Goal: Information Seeking & Learning: Learn about a topic

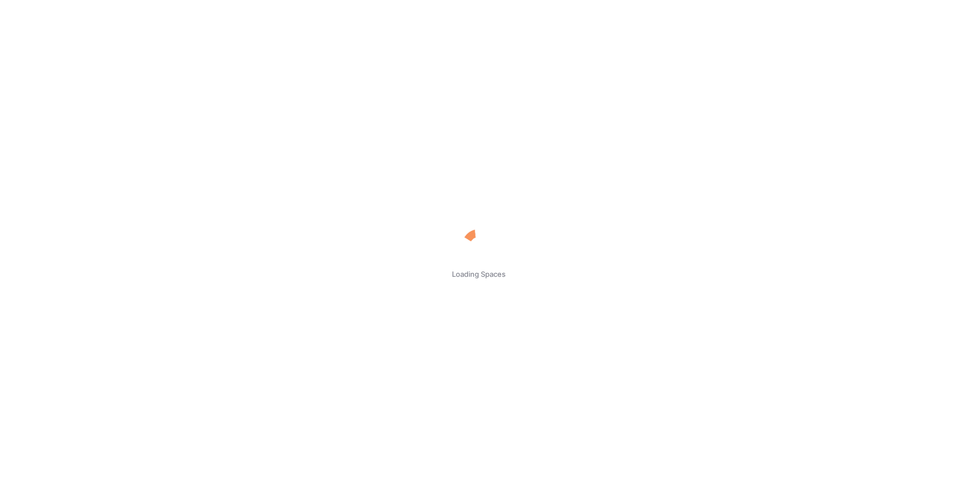
click at [725, 248] on div "Loading Spaces" at bounding box center [478, 245] width 957 height 39
click at [402, 152] on div "Loading Spaces" at bounding box center [478, 245] width 957 height 491
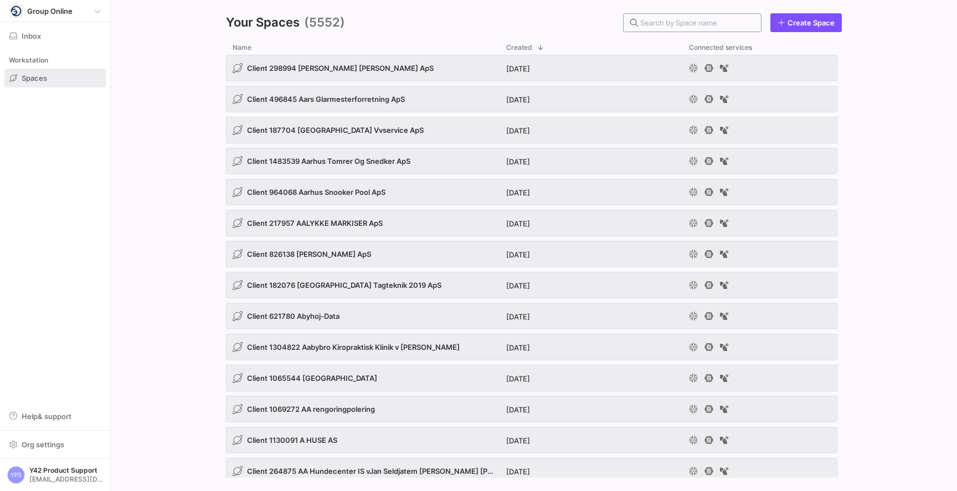
click at [666, 25] on input "text" at bounding box center [696, 22] width 112 height 9
paste input "Client_1292795_Jyskporebeton_ApS"
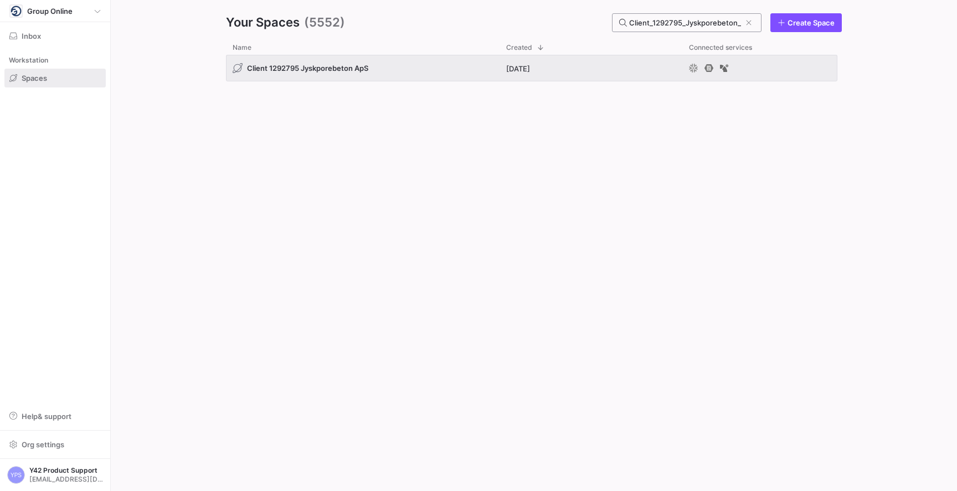
scroll to position [0, 24]
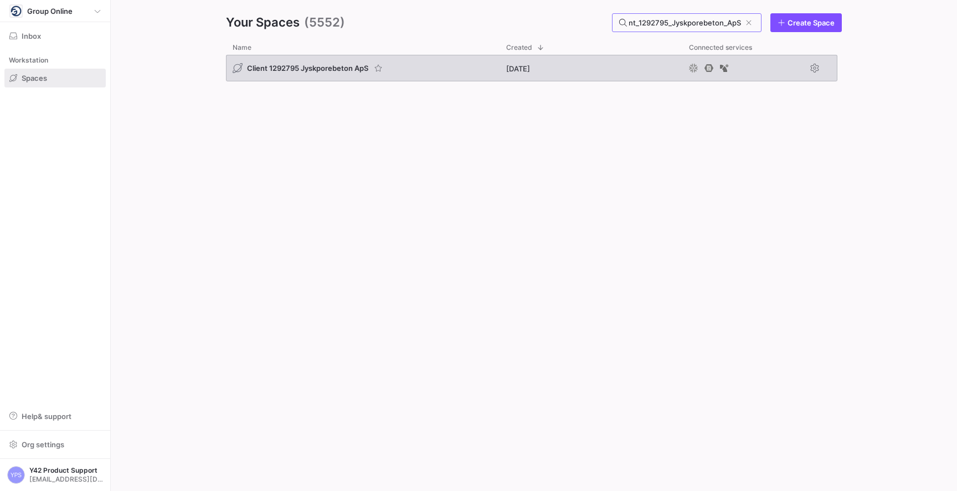
type input "Client_1292795_Jyskporebeton_ApS"
click at [350, 64] on span "Client 1292795 Jyskporebeton ApS" at bounding box center [307, 68] width 121 height 9
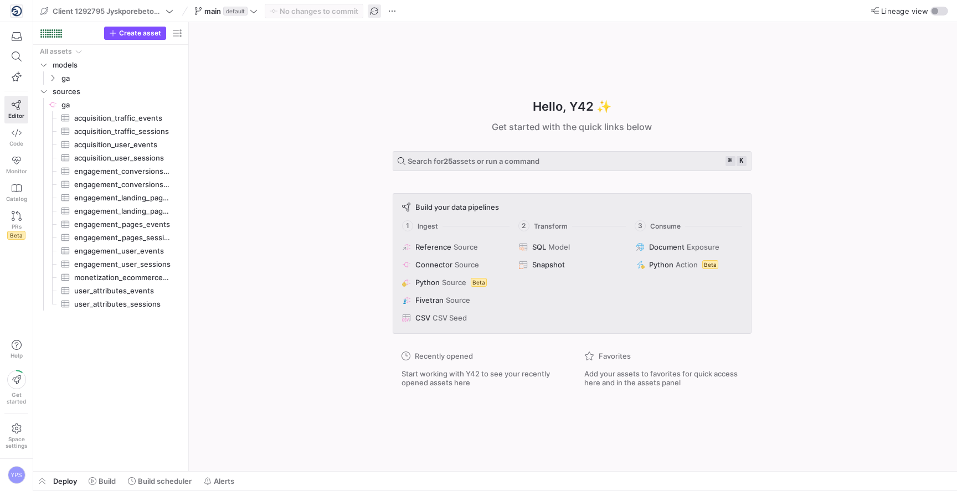
click at [375, 14] on span "button" at bounding box center [374, 10] width 13 height 13
click at [387, 8] on span "button" at bounding box center [391, 10] width 13 height 13
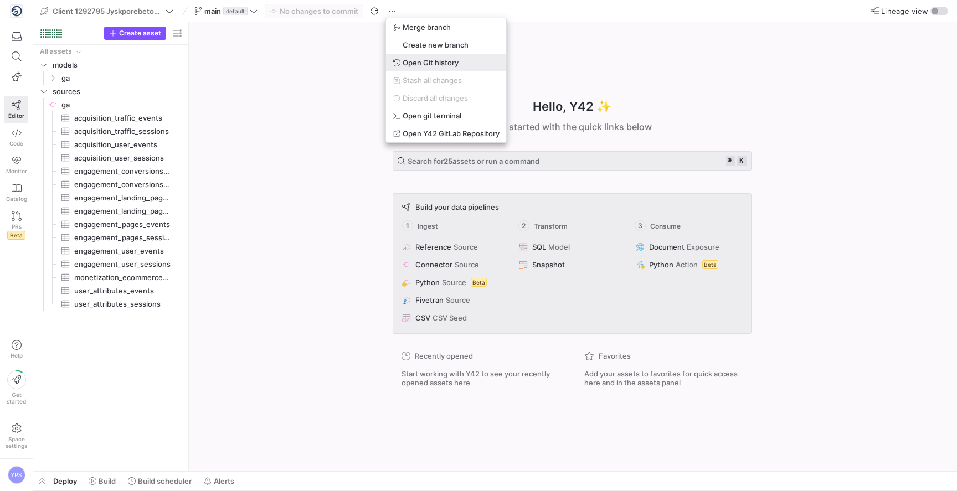
click at [427, 61] on span "Open Git history" at bounding box center [431, 62] width 56 height 9
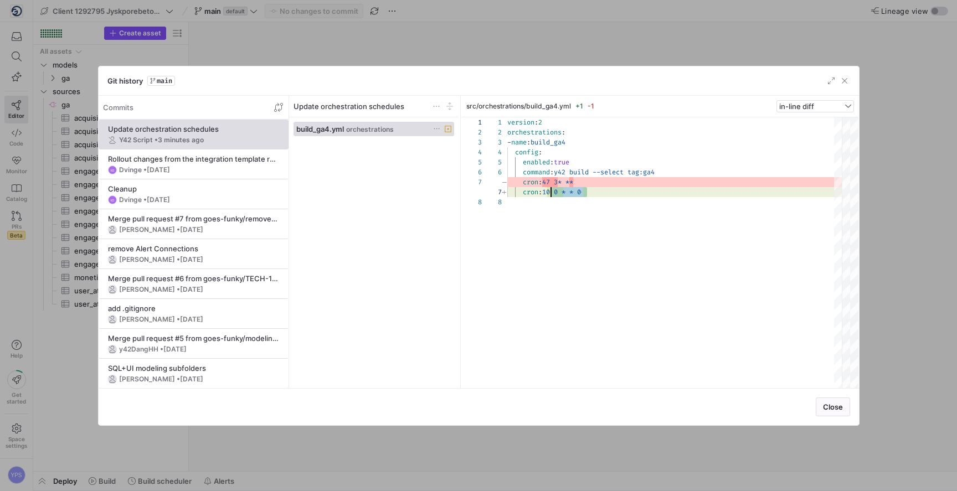
scroll to position [60, 40]
drag, startPoint x: 587, startPoint y: 190, endPoint x: 548, endPoint y: 193, distance: 39.4
click at [548, 193] on div "version : 2 orchestrations : - name : build_ga4 config : enabled : true command…" at bounding box center [674, 252] width 334 height 271
click at [303, 36] on div at bounding box center [478, 245] width 957 height 491
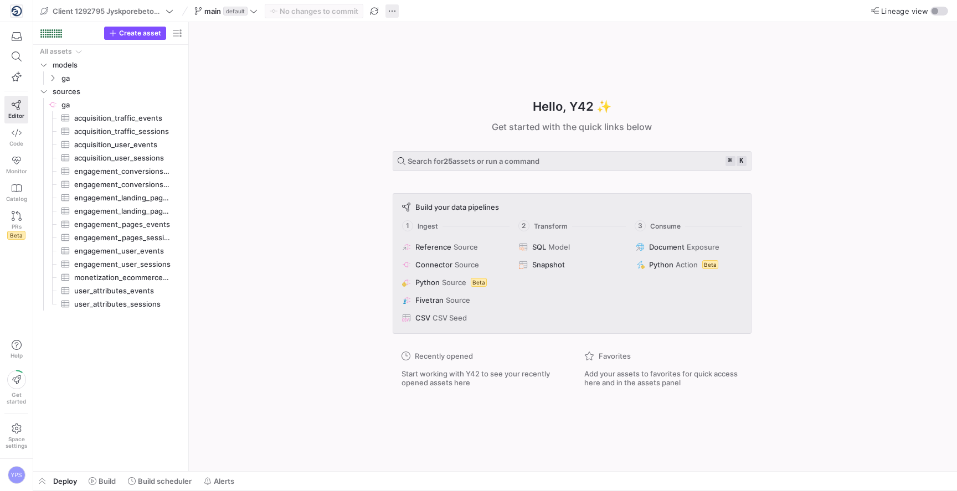
click at [398, 10] on span "button" at bounding box center [391, 10] width 13 height 13
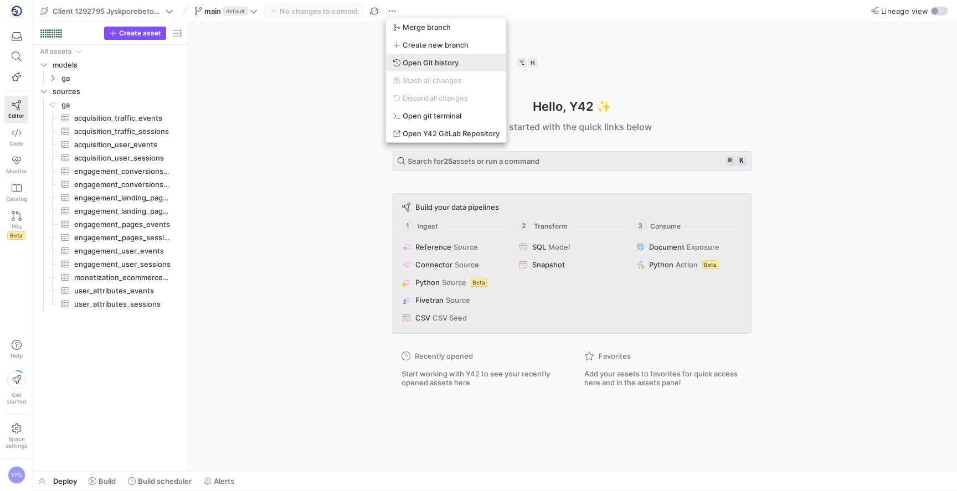
click at [457, 56] on button "Open Git history" at bounding box center [446, 63] width 120 height 18
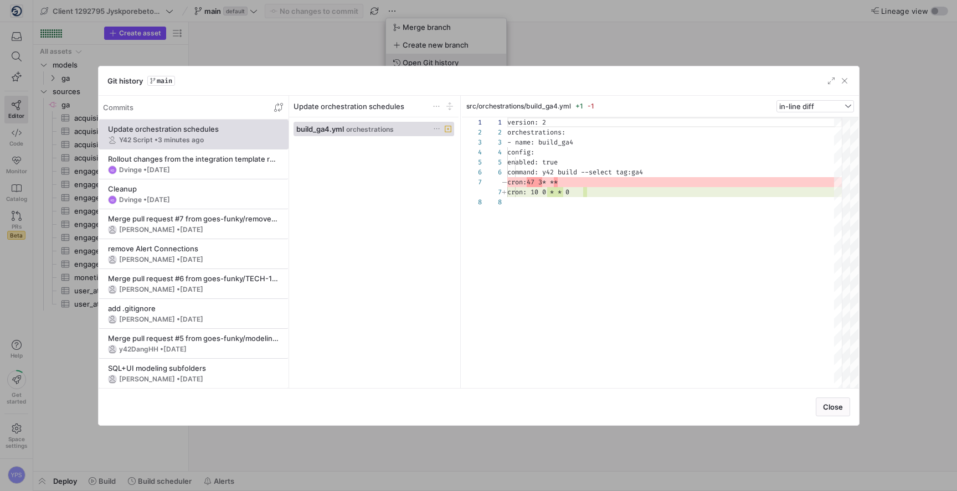
scroll to position [70, 0]
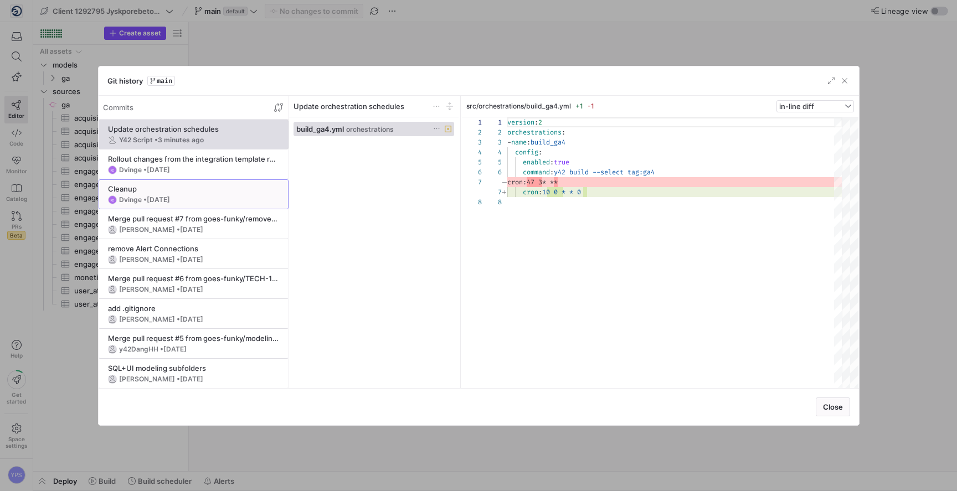
click at [194, 187] on div "Cleanup" at bounding box center [193, 188] width 171 height 9
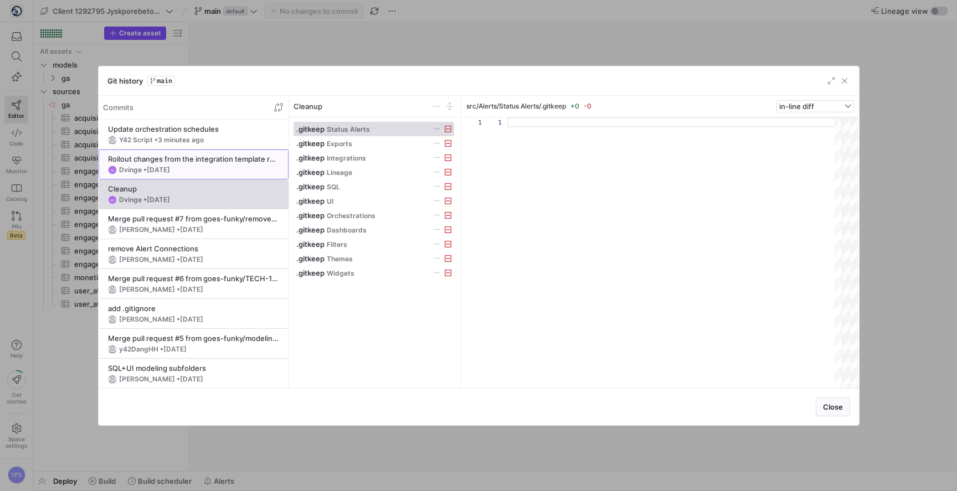
click at [191, 166] on div "KD Dvinge • 30.09.2025" at bounding box center [193, 170] width 171 height 9
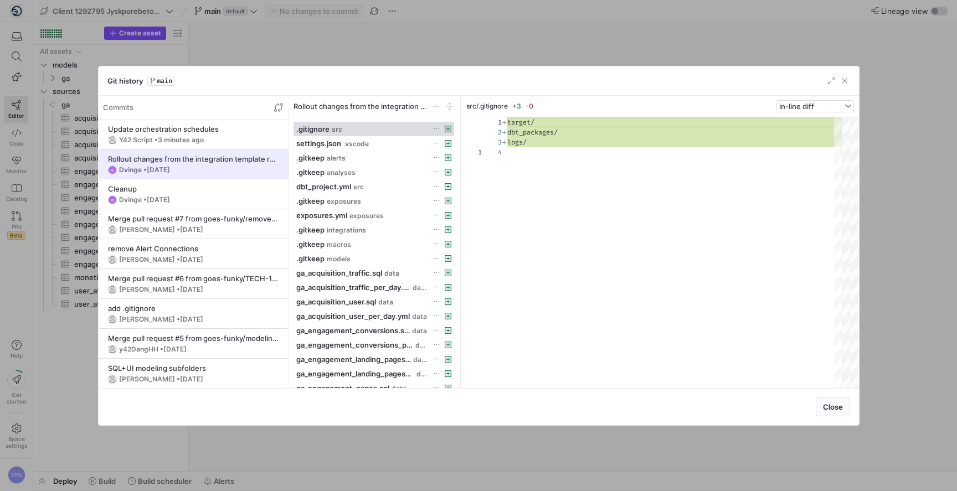
scroll to position [30, 0]
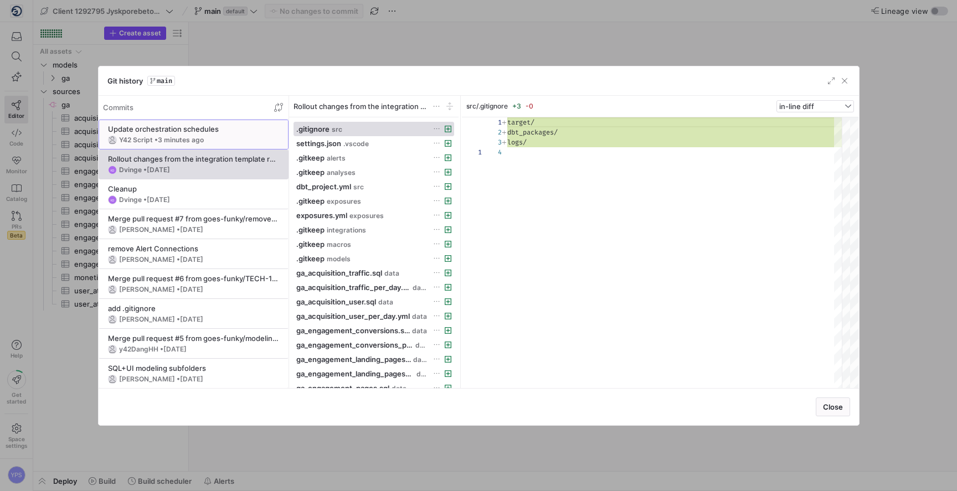
click at [212, 135] on y42-git-commit-item "Update orchestration schedules Y42 Script • 3 minutes ago" at bounding box center [193, 135] width 171 height 20
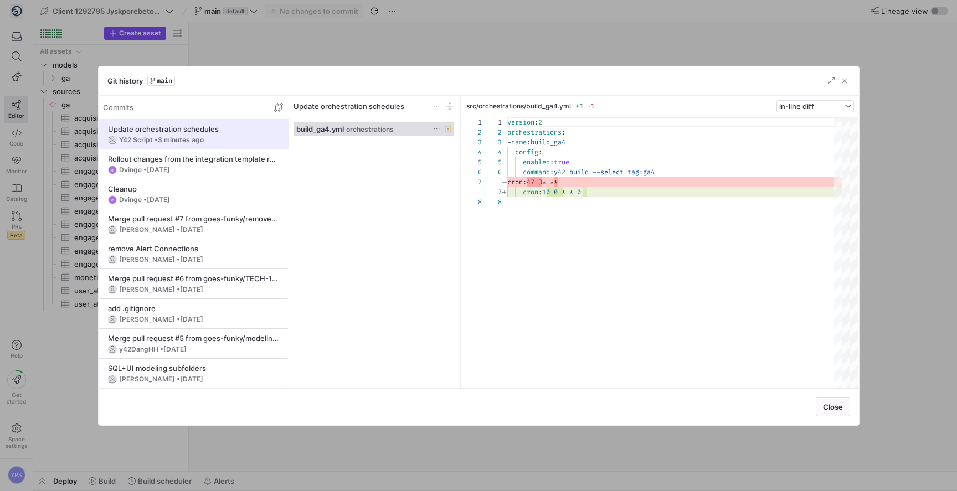
scroll to position [70, 0]
click at [332, 38] on div at bounding box center [478, 245] width 957 height 491
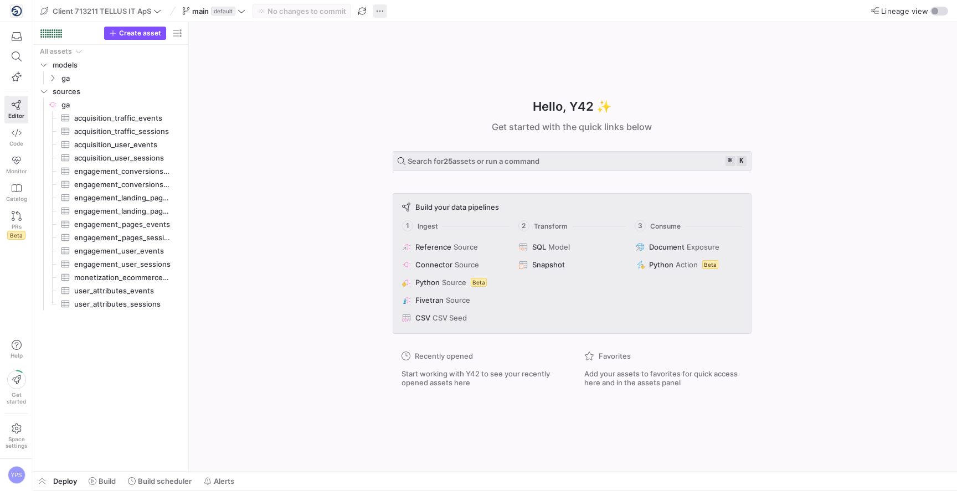
click at [384, 13] on span "button" at bounding box center [379, 10] width 13 height 13
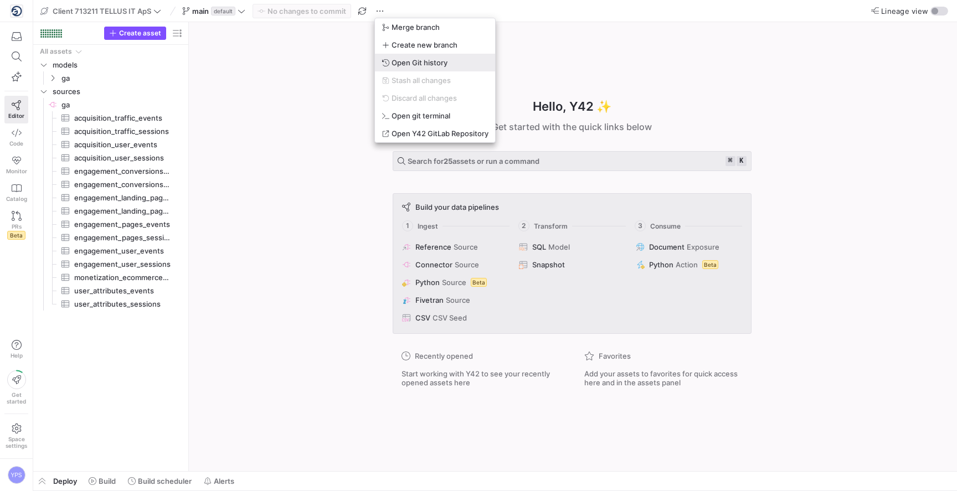
click at [417, 61] on span "Open Git history" at bounding box center [419, 62] width 56 height 9
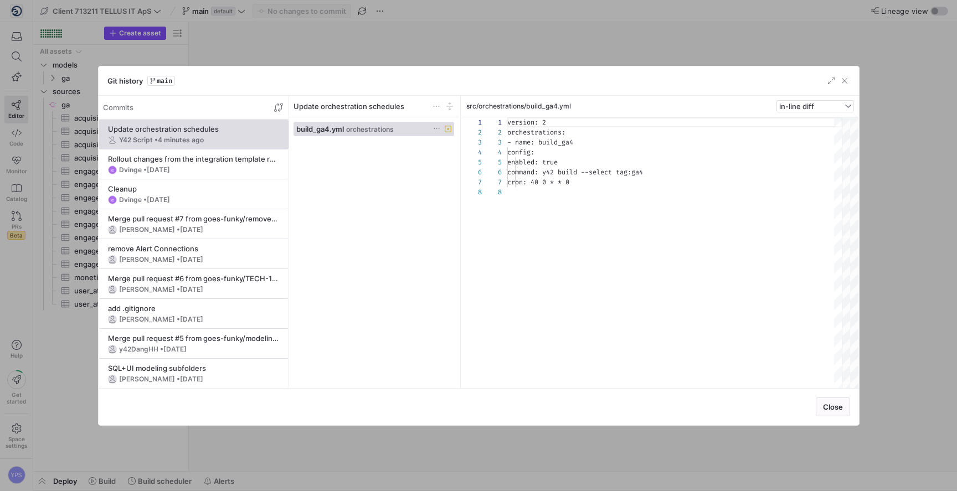
scroll to position [70, 0]
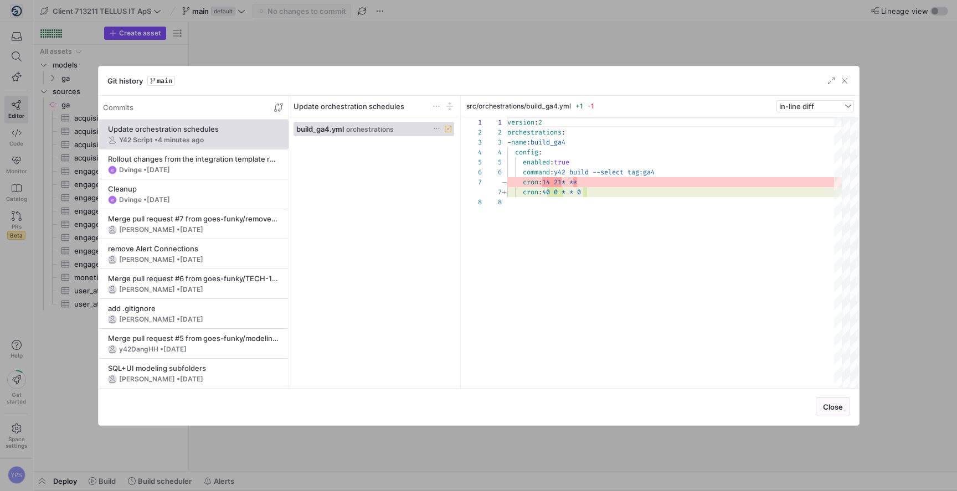
click at [405, 35] on div at bounding box center [478, 245] width 957 height 491
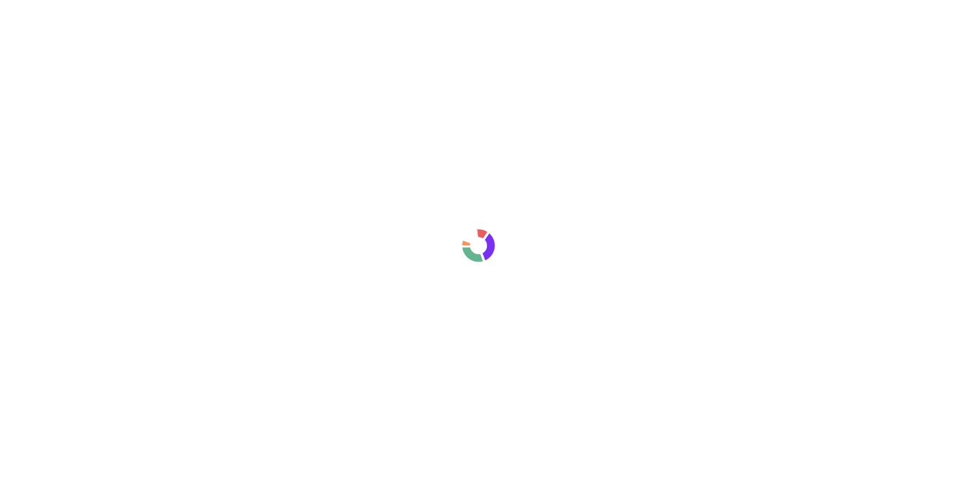
click at [250, 120] on div at bounding box center [478, 245] width 957 height 491
click at [279, 172] on div at bounding box center [478, 245] width 957 height 491
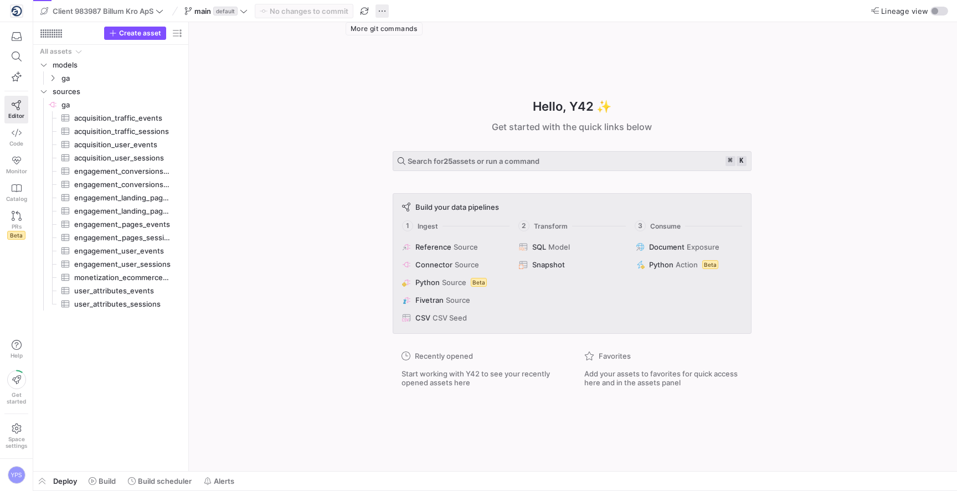
click at [385, 13] on span "button" at bounding box center [381, 10] width 13 height 13
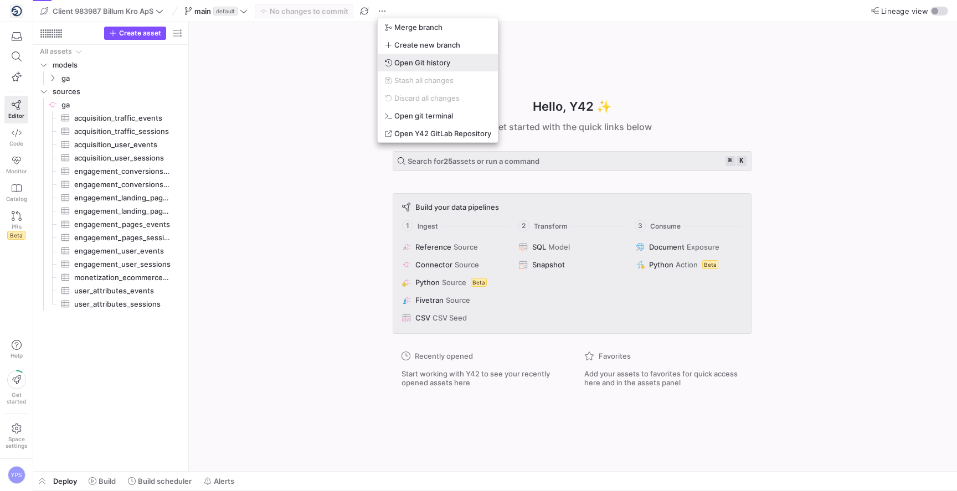
click at [459, 63] on span "Open Git history" at bounding box center [437, 62] width 107 height 9
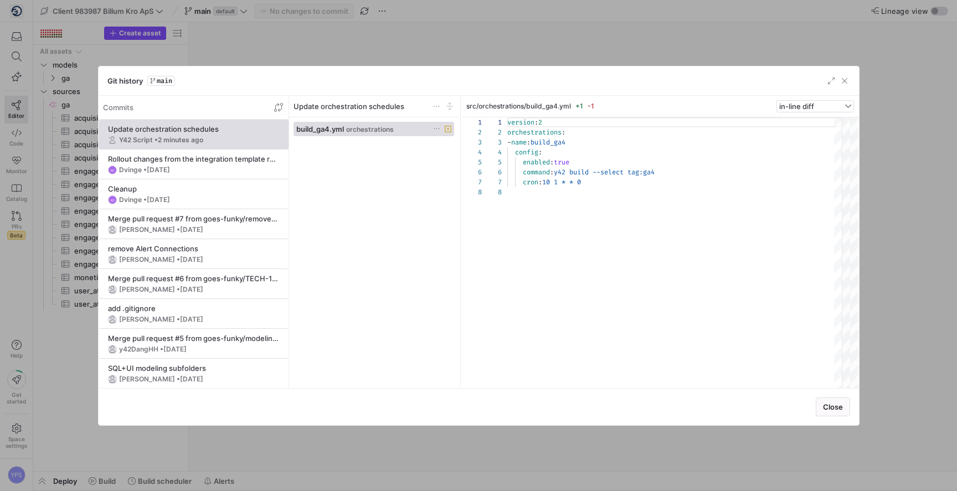
scroll to position [70, 0]
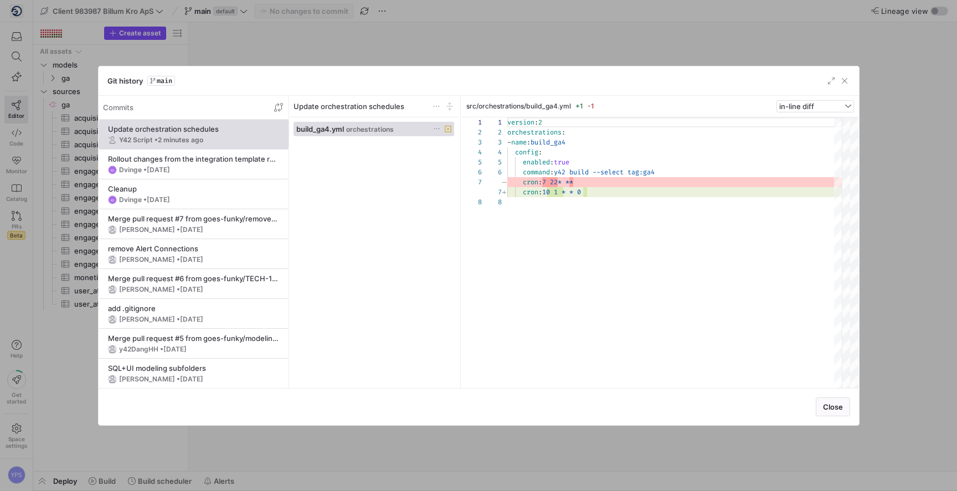
click at [557, 41] on div at bounding box center [478, 245] width 957 height 491
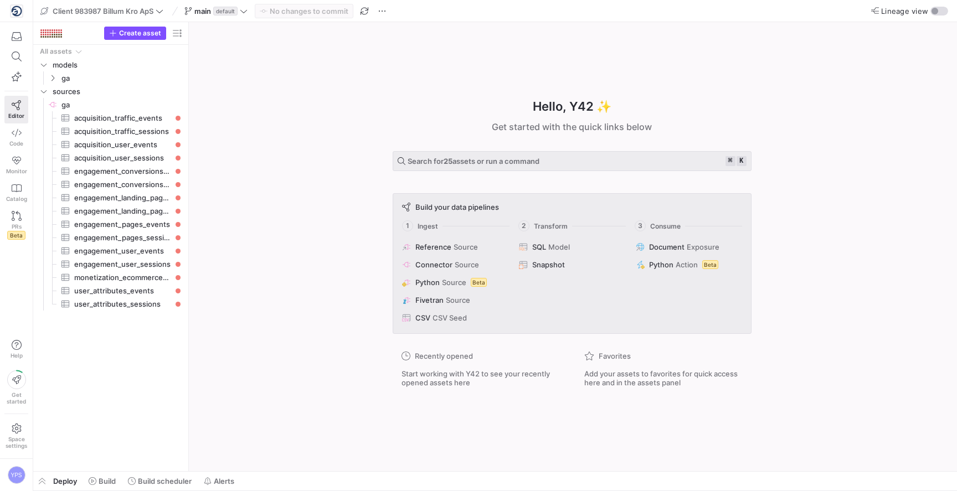
click at [557, 41] on div "Hello, Y42 ✨ Get started with the quick links below Search for 25 assets or run…" at bounding box center [571, 246] width 757 height 449
click at [388, 13] on span "button" at bounding box center [381, 10] width 13 height 13
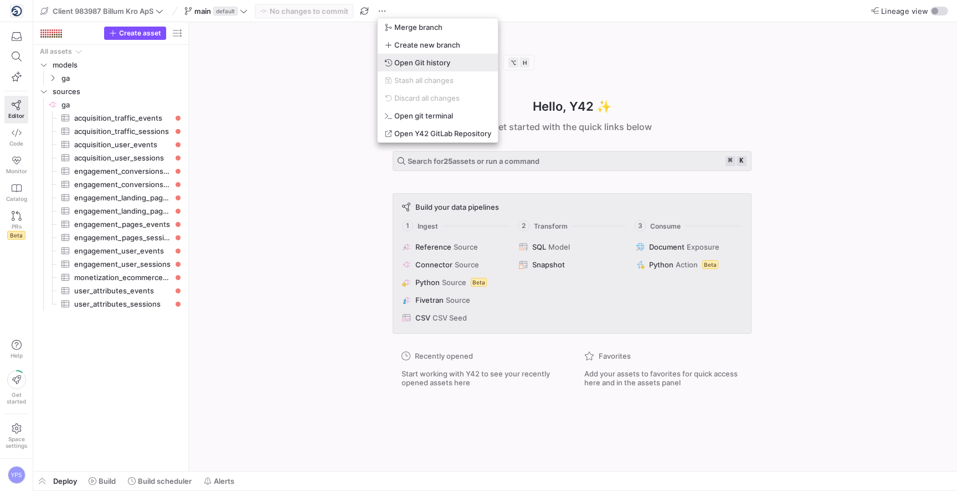
click at [445, 63] on span "Open Git history" at bounding box center [422, 62] width 56 height 9
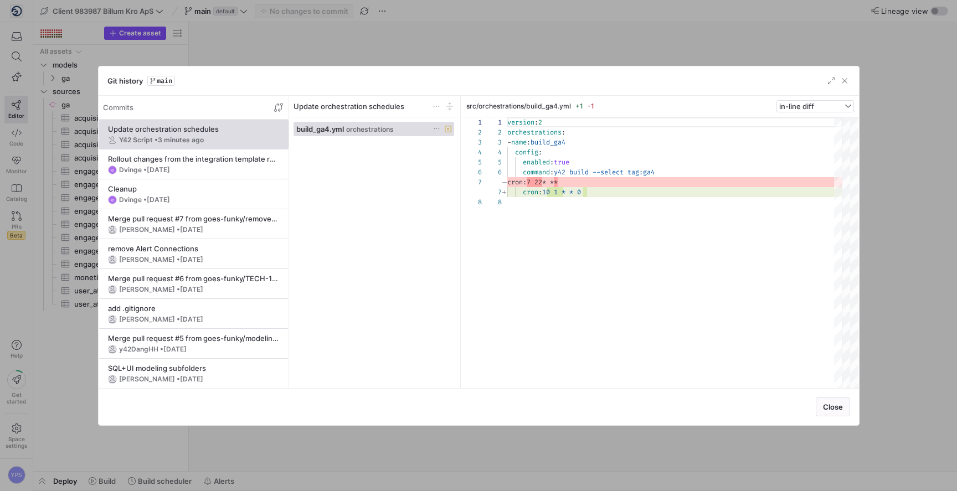
click at [508, 40] on div at bounding box center [478, 245] width 957 height 491
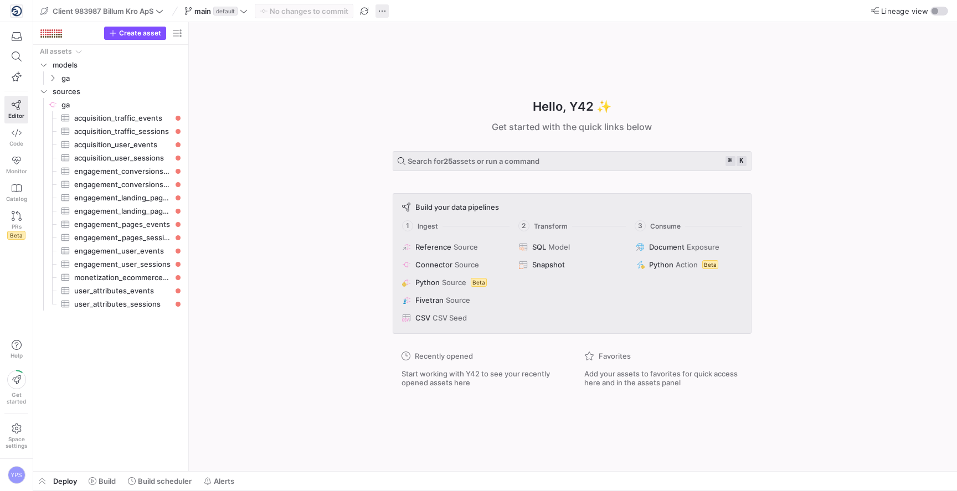
click at [384, 12] on span "button" at bounding box center [381, 10] width 13 height 13
click at [342, 74] on div at bounding box center [478, 245] width 957 height 491
click at [342, 89] on div "Hello, Y42 ✨ Get started with the quick links below Search for 25 assets or run…" at bounding box center [571, 246] width 757 height 449
click at [296, 125] on div "Hello, Y42 ✨ Get started with the quick links below Search for 25 assets or run…" at bounding box center [571, 246] width 757 height 449
click at [280, 73] on div "Hello, Y42 ✨ Get started with the quick links below Search for 25 assets or run…" at bounding box center [571, 246] width 757 height 449
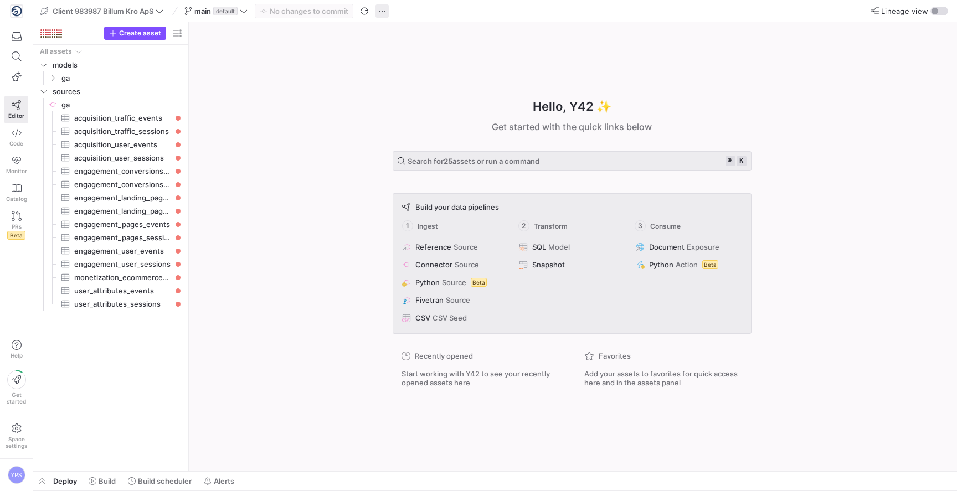
click at [382, 8] on span "button" at bounding box center [381, 10] width 13 height 13
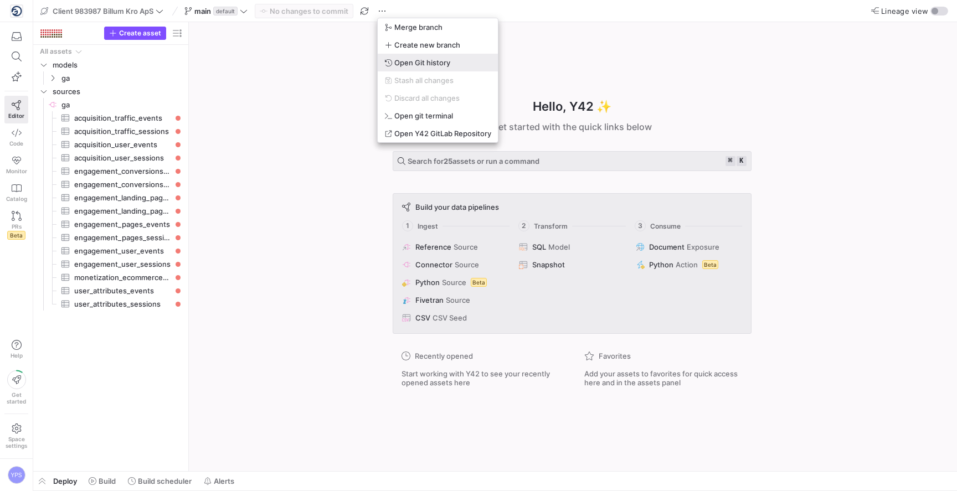
click at [427, 61] on span "Open Git history" at bounding box center [422, 62] width 56 height 9
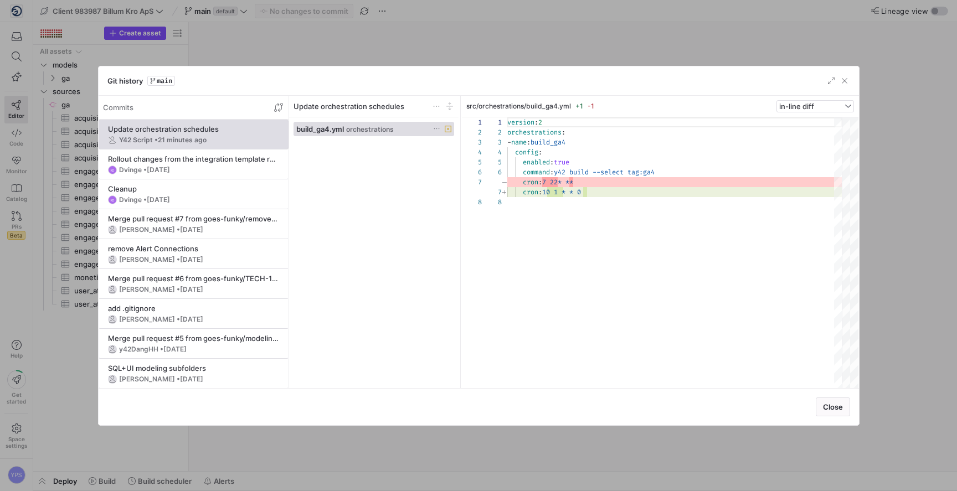
click at [427, 61] on div at bounding box center [478, 245] width 957 height 491
